Goal: Navigation & Orientation: Find specific page/section

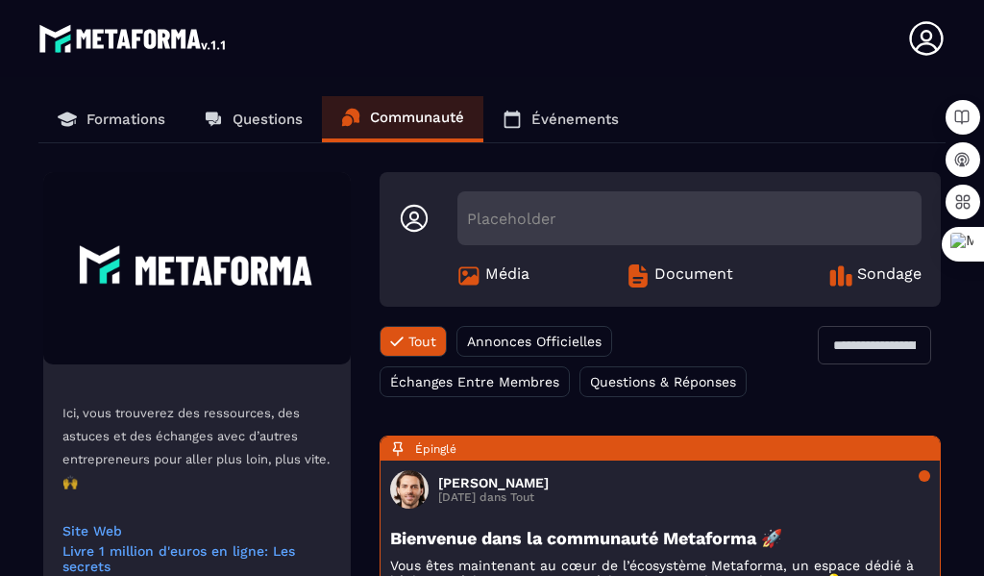
click at [135, 117] on p "Formations" at bounding box center [125, 119] width 79 height 17
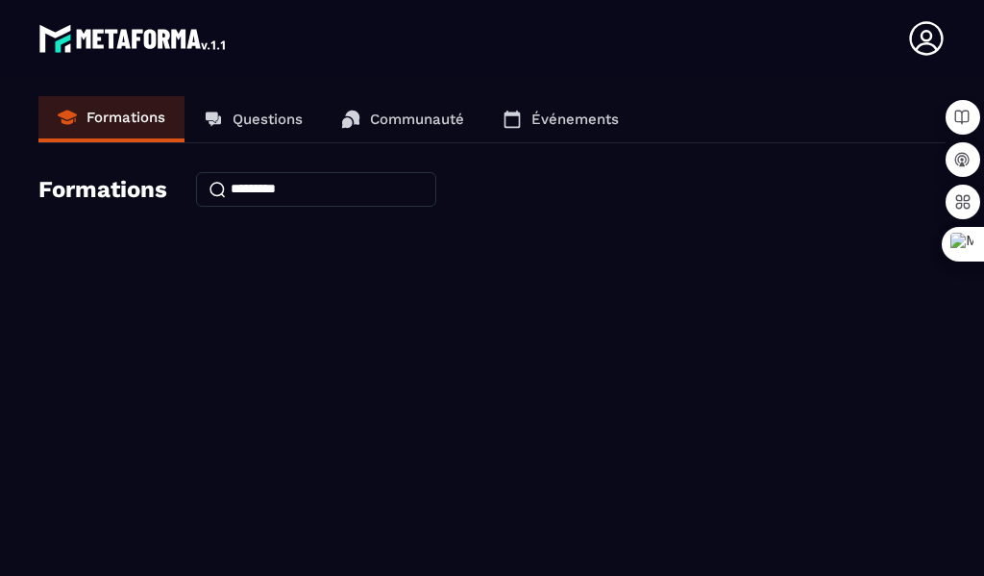
click at [928, 41] on icon at bounding box center [926, 38] width 34 height 34
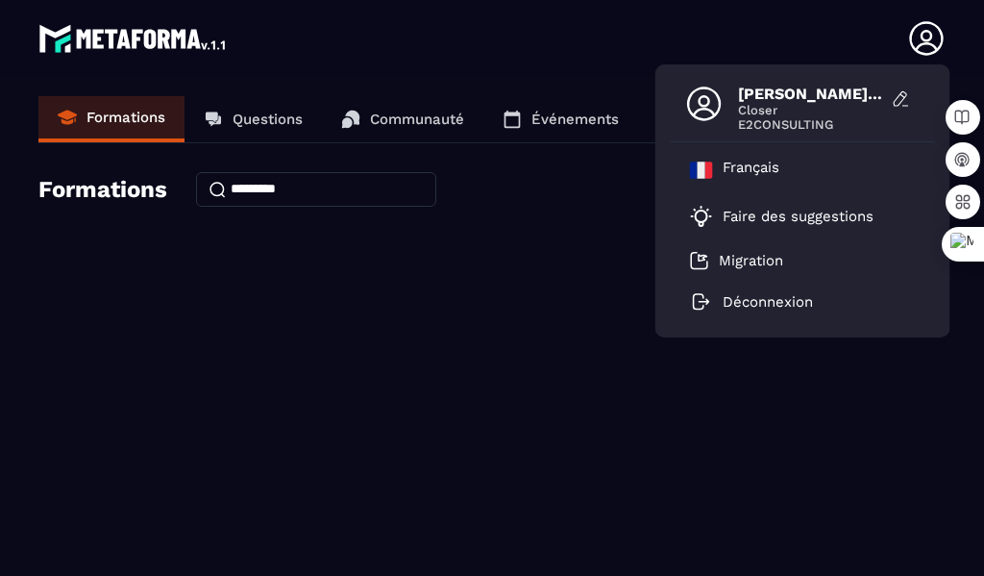
click at [163, 204] on div "Formations" at bounding box center [491, 189] width 907 height 35
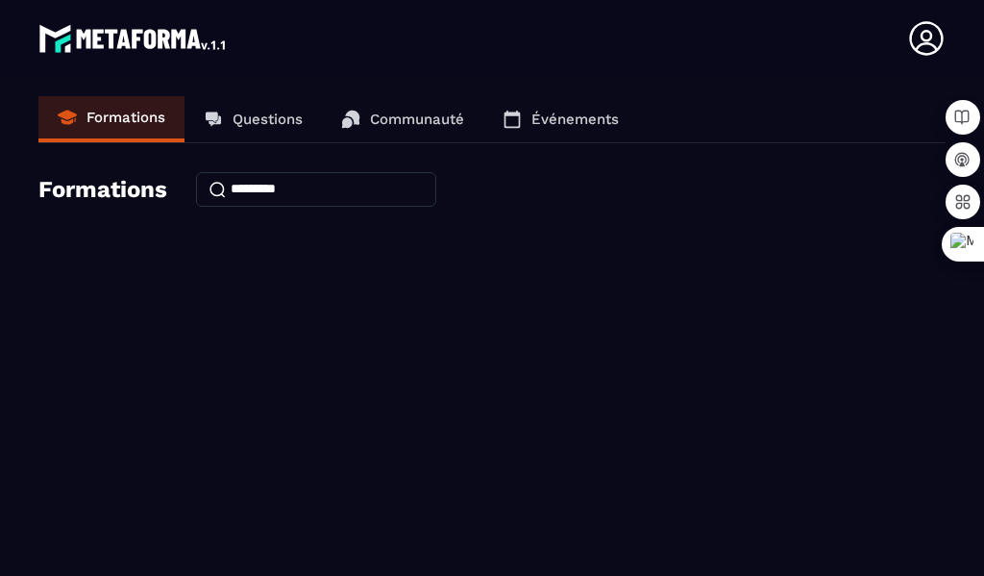
click at [273, 120] on p "Questions" at bounding box center [268, 119] width 70 height 17
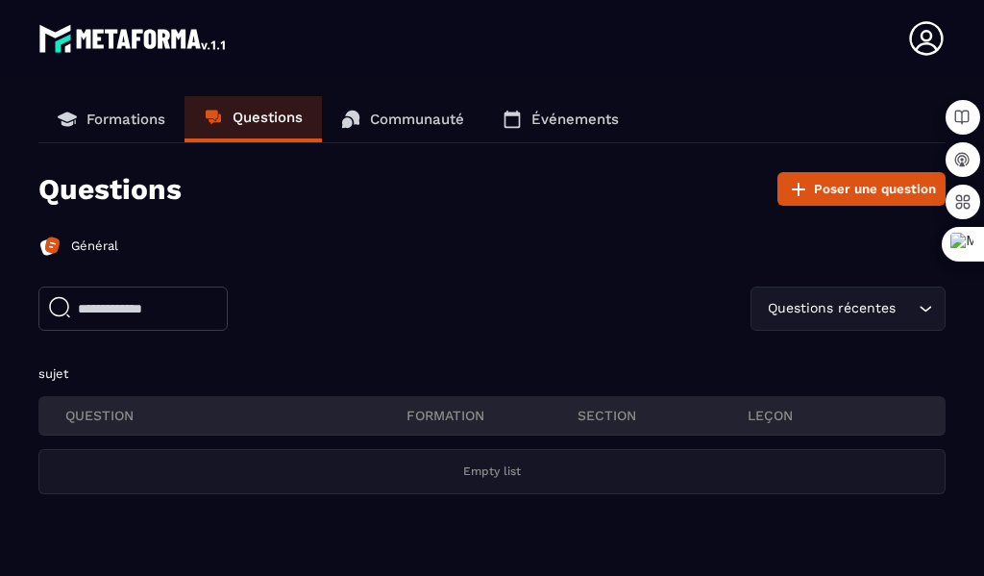
click at [94, 31] on img at bounding box center [133, 38] width 190 height 38
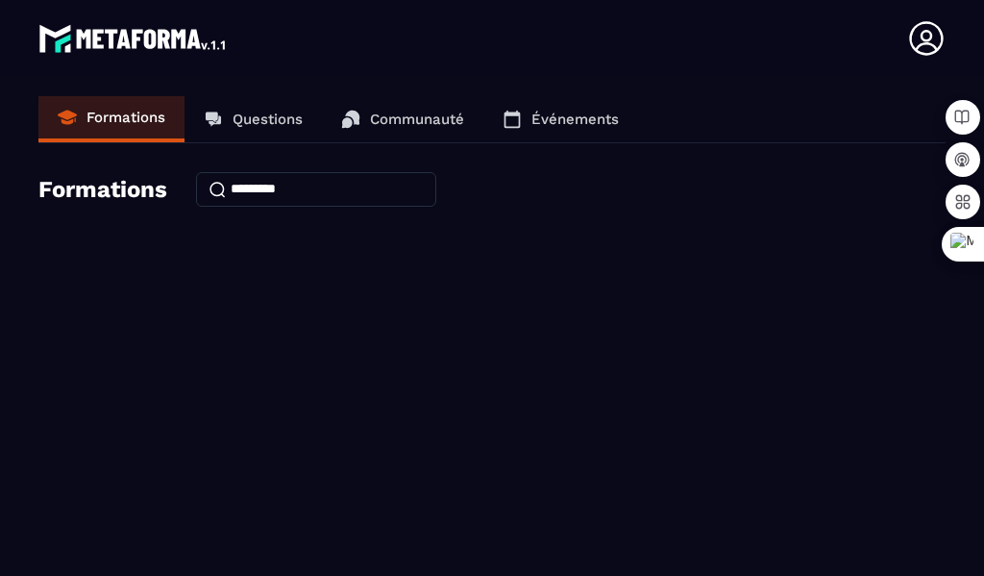
click at [93, 32] on img at bounding box center [133, 38] width 190 height 38
click at [116, 47] on img at bounding box center [133, 38] width 190 height 38
click at [112, 112] on p "Formations" at bounding box center [125, 117] width 79 height 17
click at [246, 107] on link "Questions" at bounding box center [252, 119] width 137 height 46
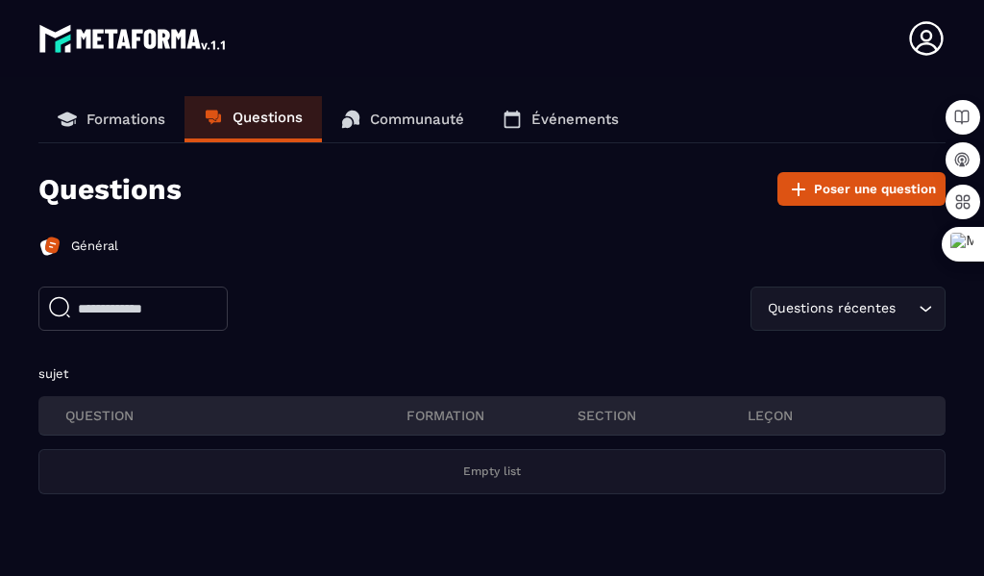
click at [416, 120] on p "Communauté" at bounding box center [417, 119] width 94 height 17
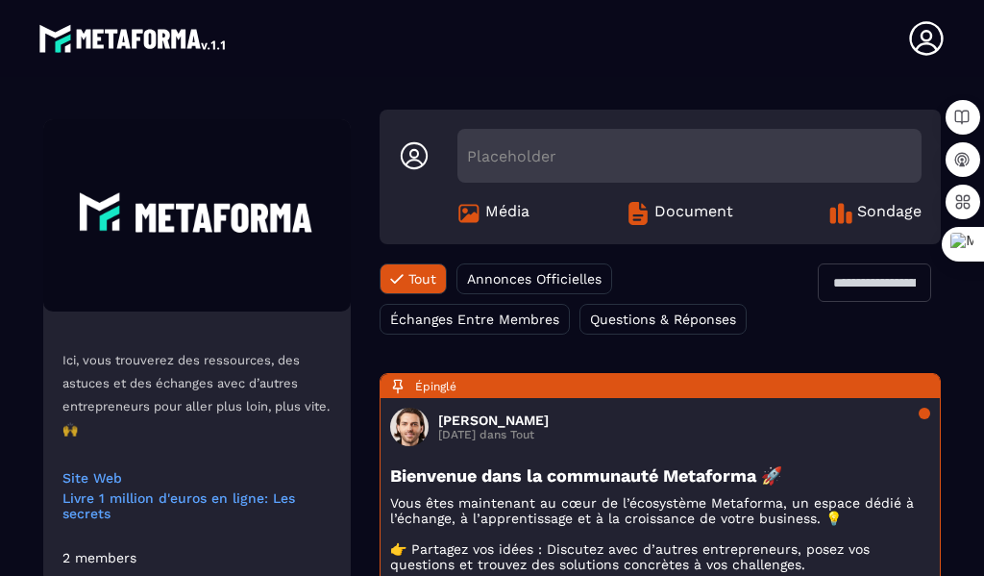
scroll to position [96, 0]
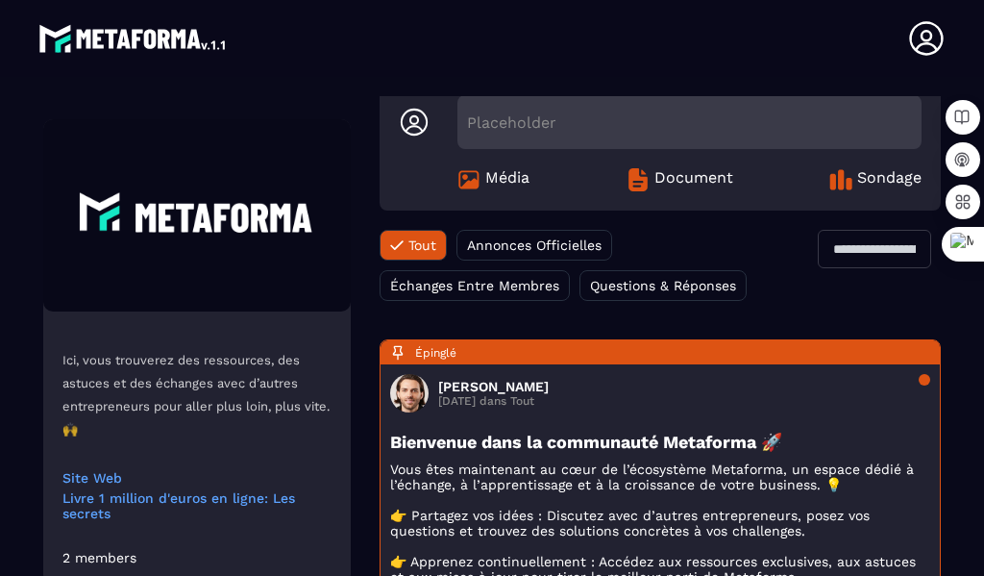
click at [119, 36] on img at bounding box center [133, 38] width 190 height 38
